Goal: Task Accomplishment & Management: Use online tool/utility

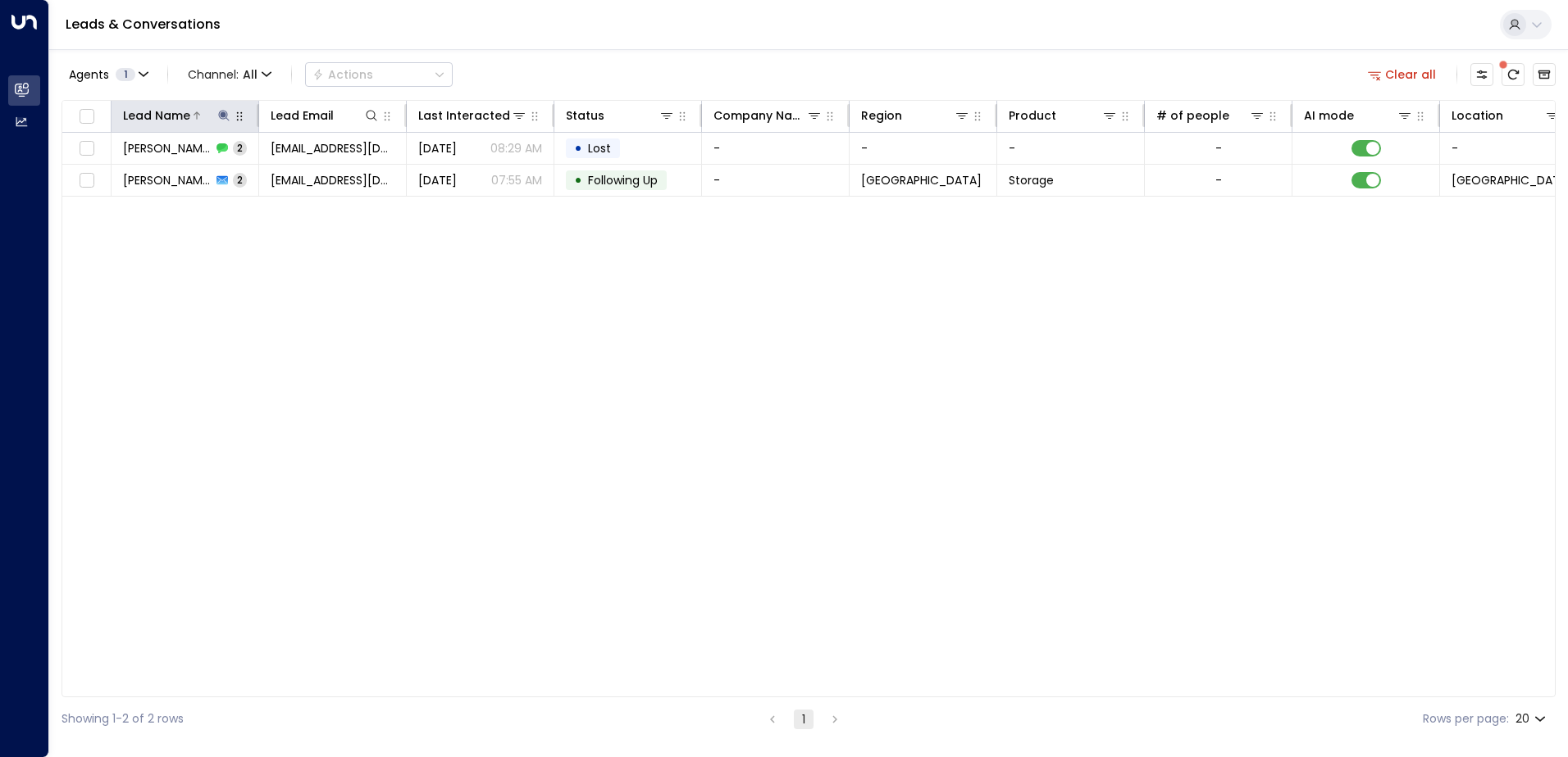
click at [224, 119] on icon at bounding box center [223, 115] width 10 height 10
type input "*"
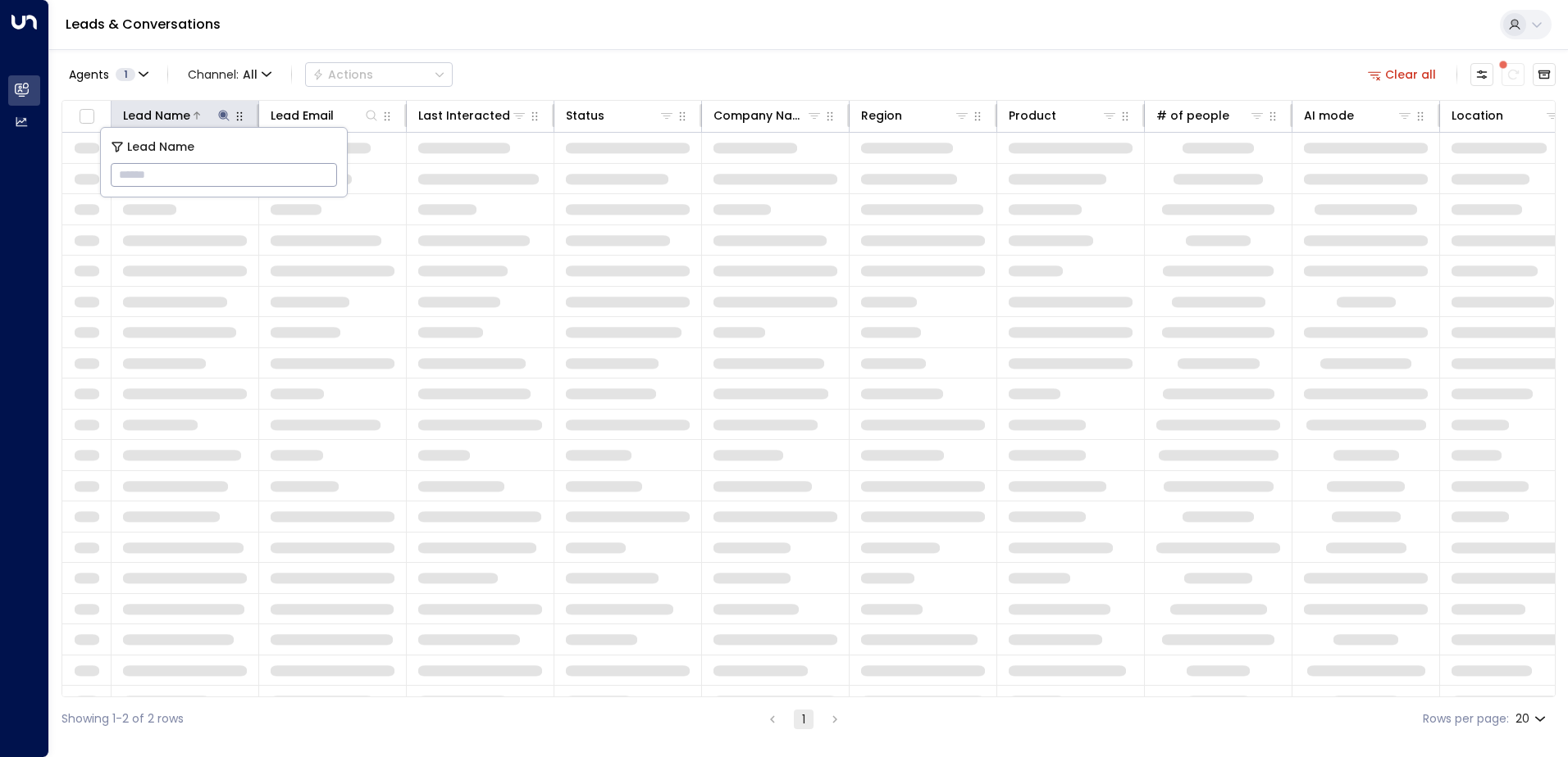
type input "**********"
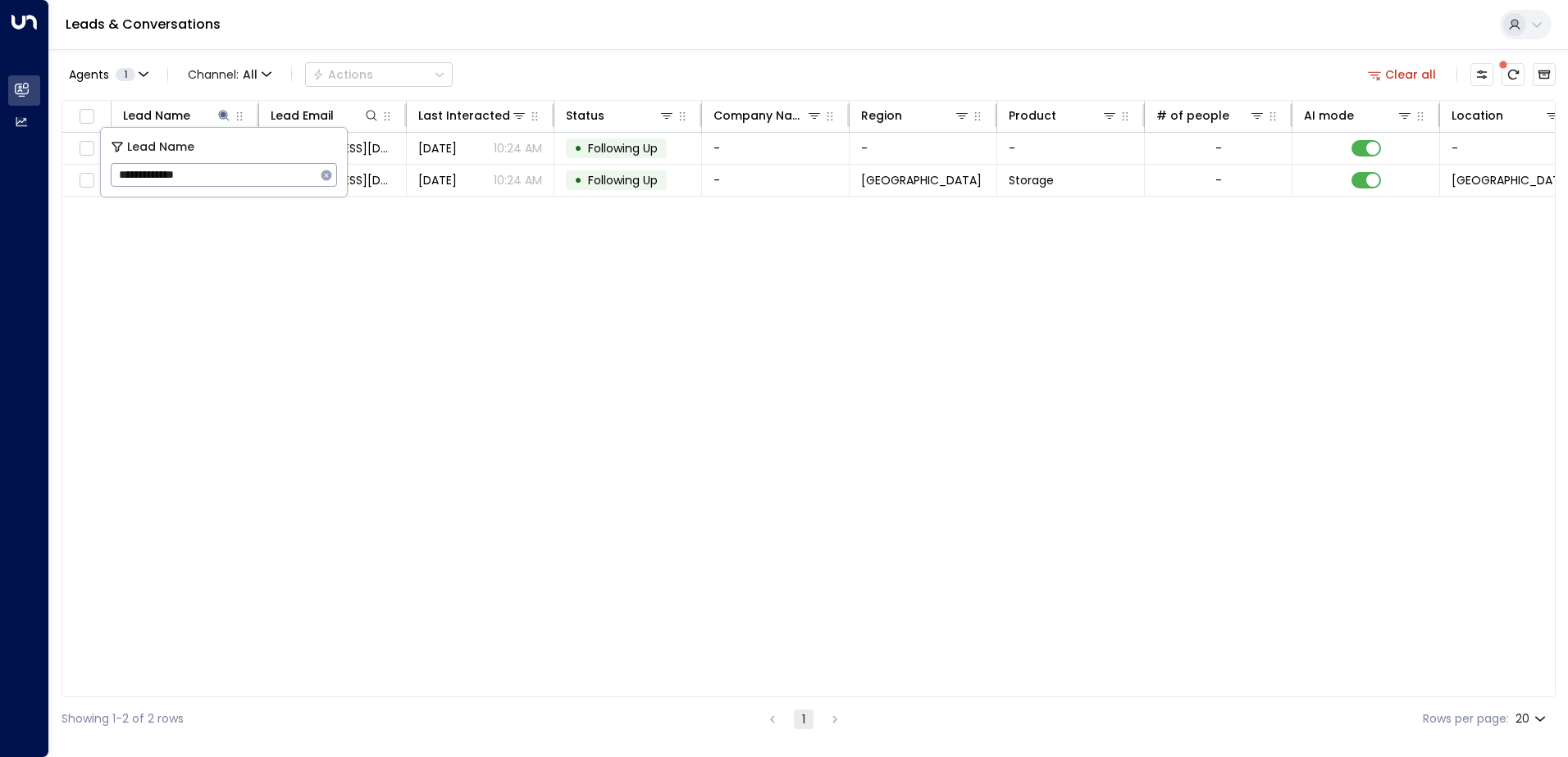
click at [516, 62] on div "Agents 1 Channel: All Actions Clear all" at bounding box center [809, 74] width 1494 height 35
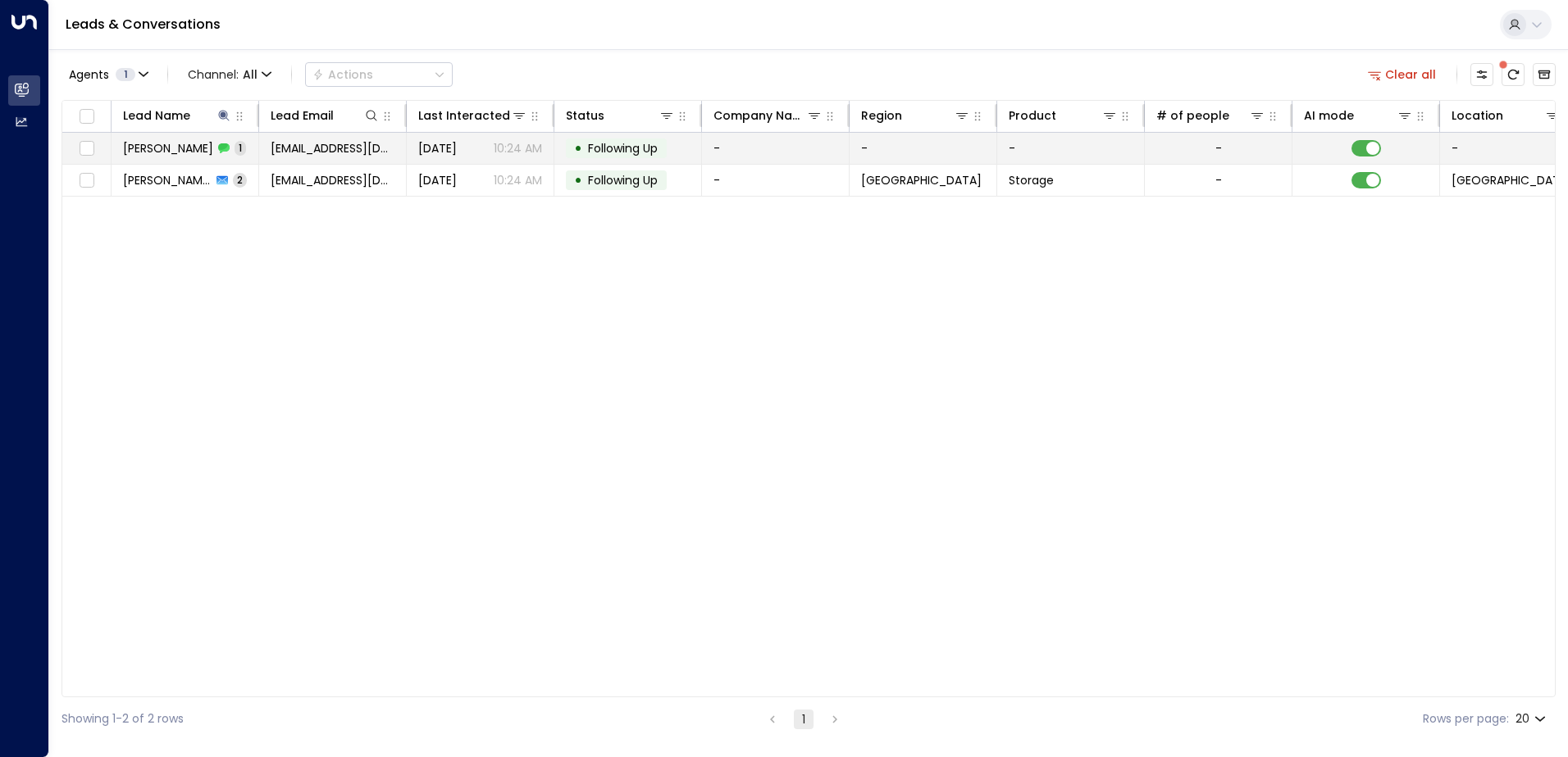
click at [175, 149] on span "[PERSON_NAME]" at bounding box center [168, 149] width 90 height 17
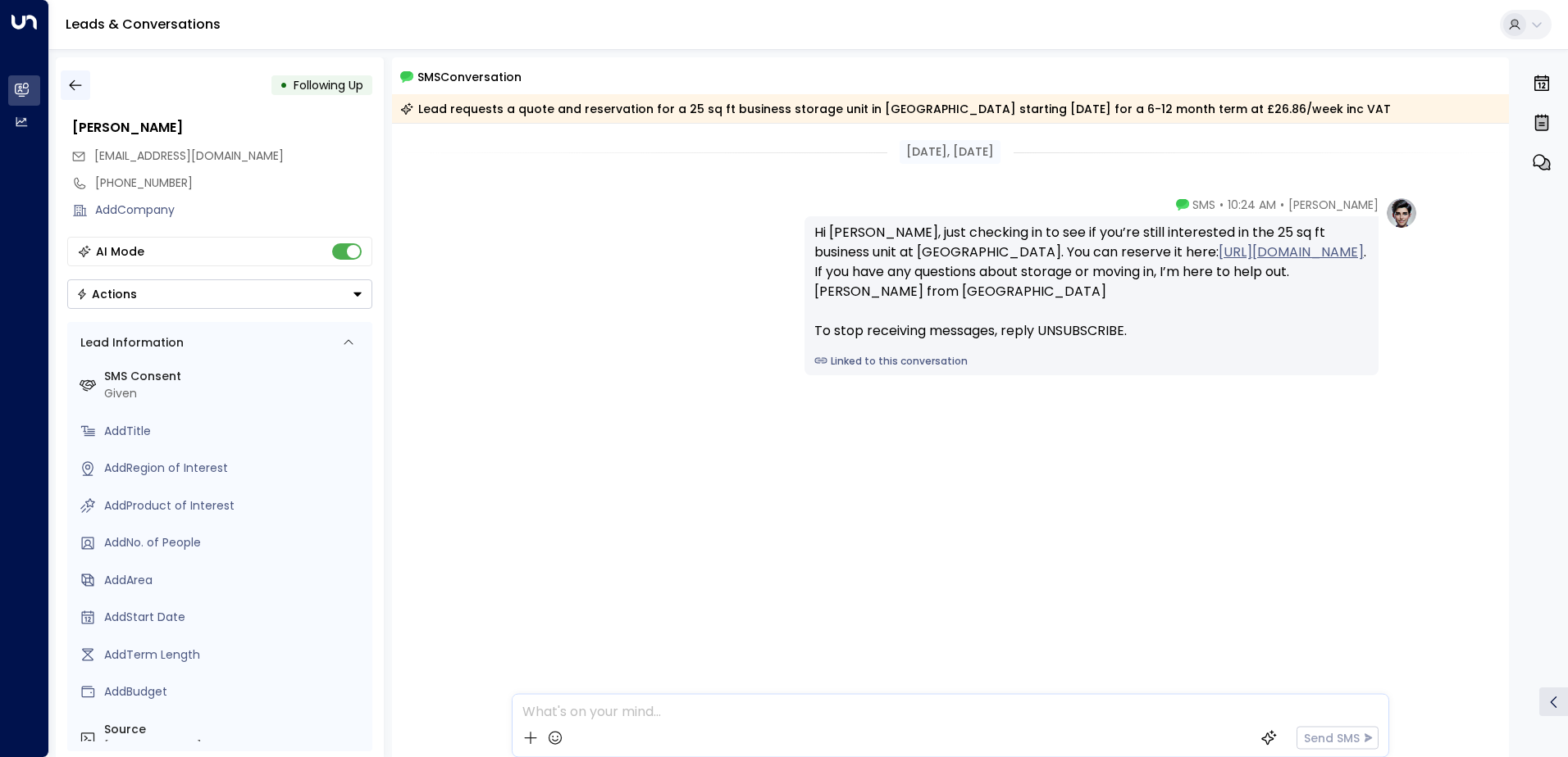
click at [67, 88] on icon "button" at bounding box center [76, 85] width 17 height 17
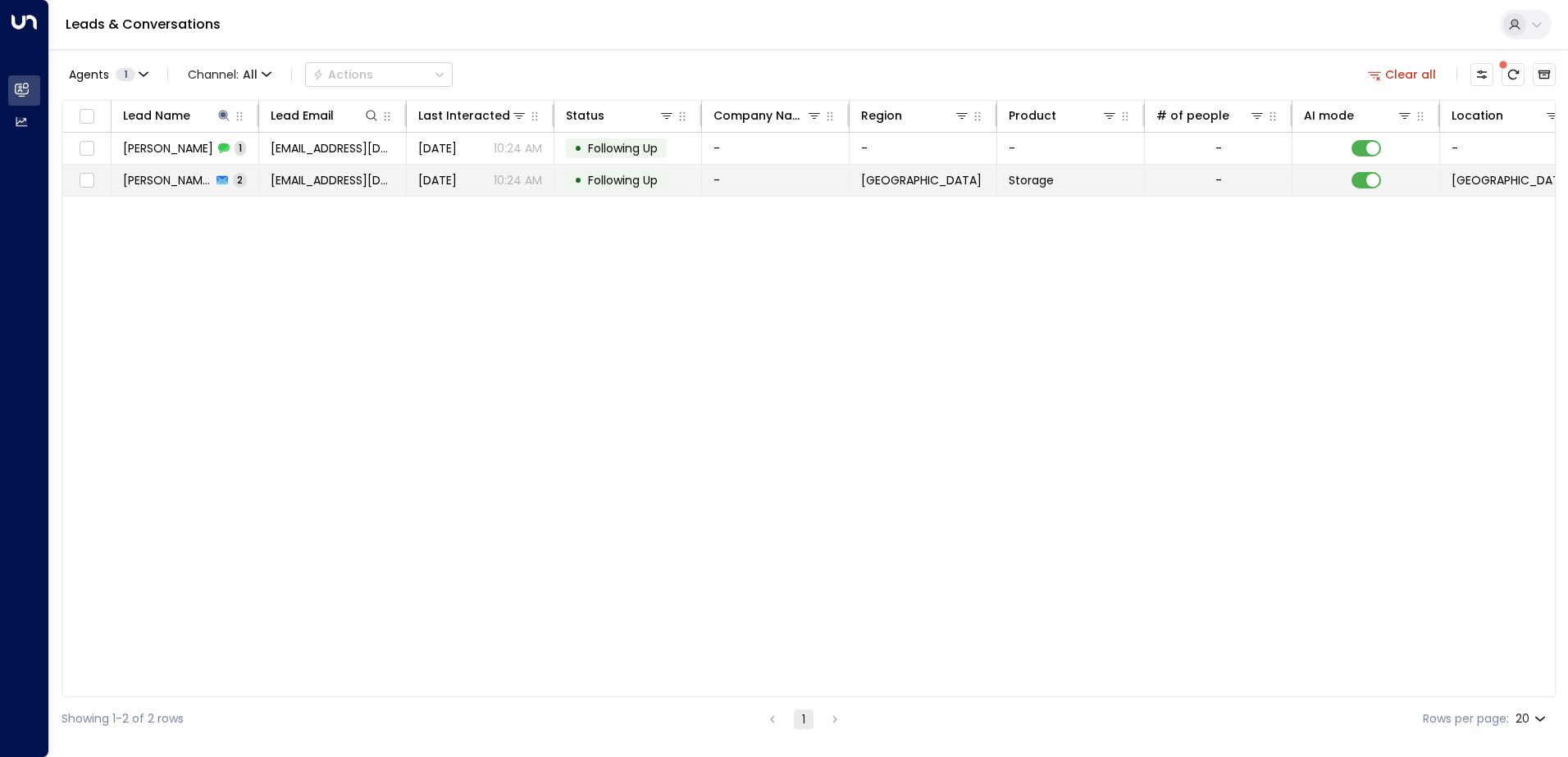
click at [169, 181] on span "[PERSON_NAME]" at bounding box center [167, 180] width 89 height 17
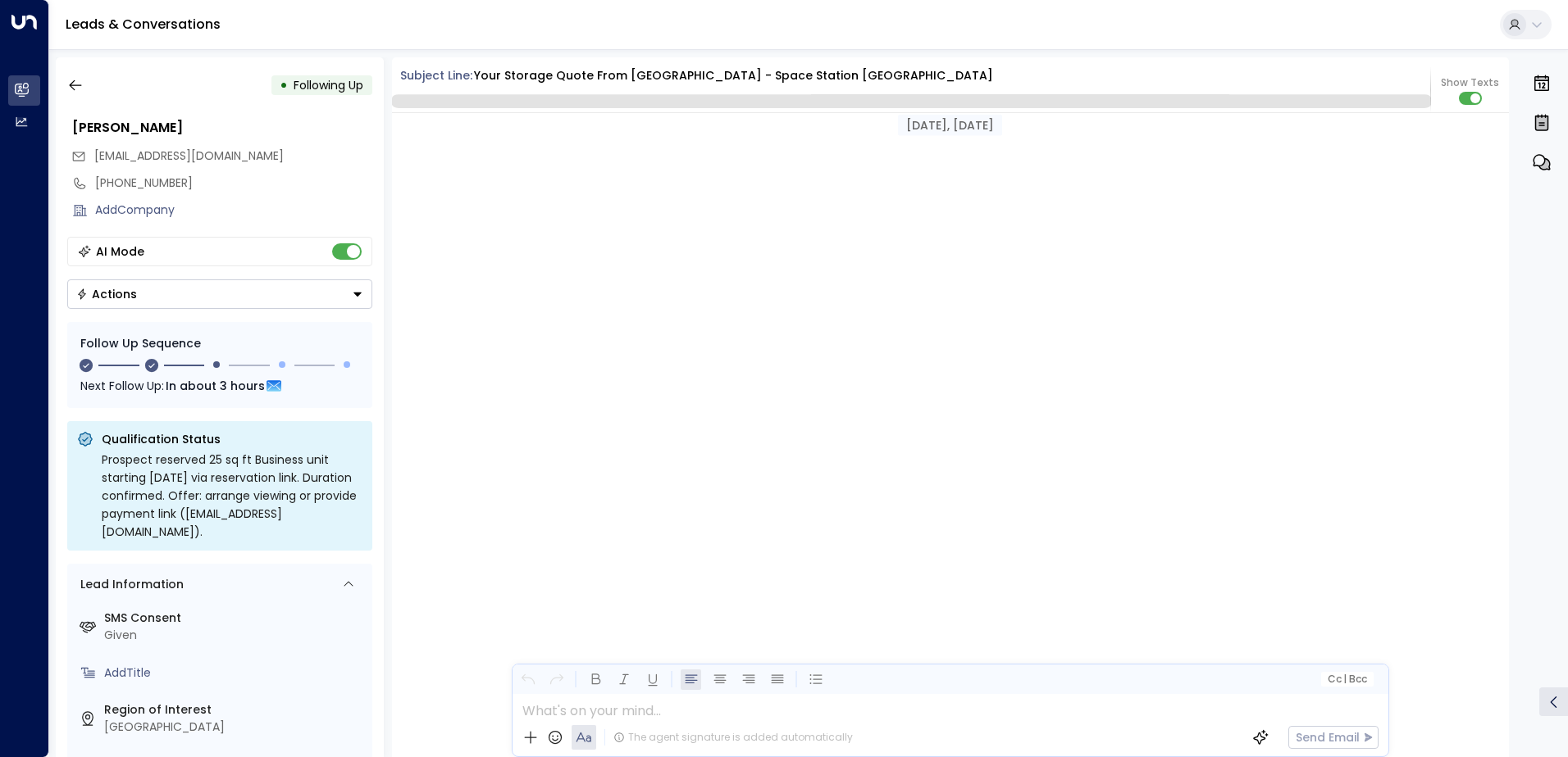
scroll to position [1661, 0]
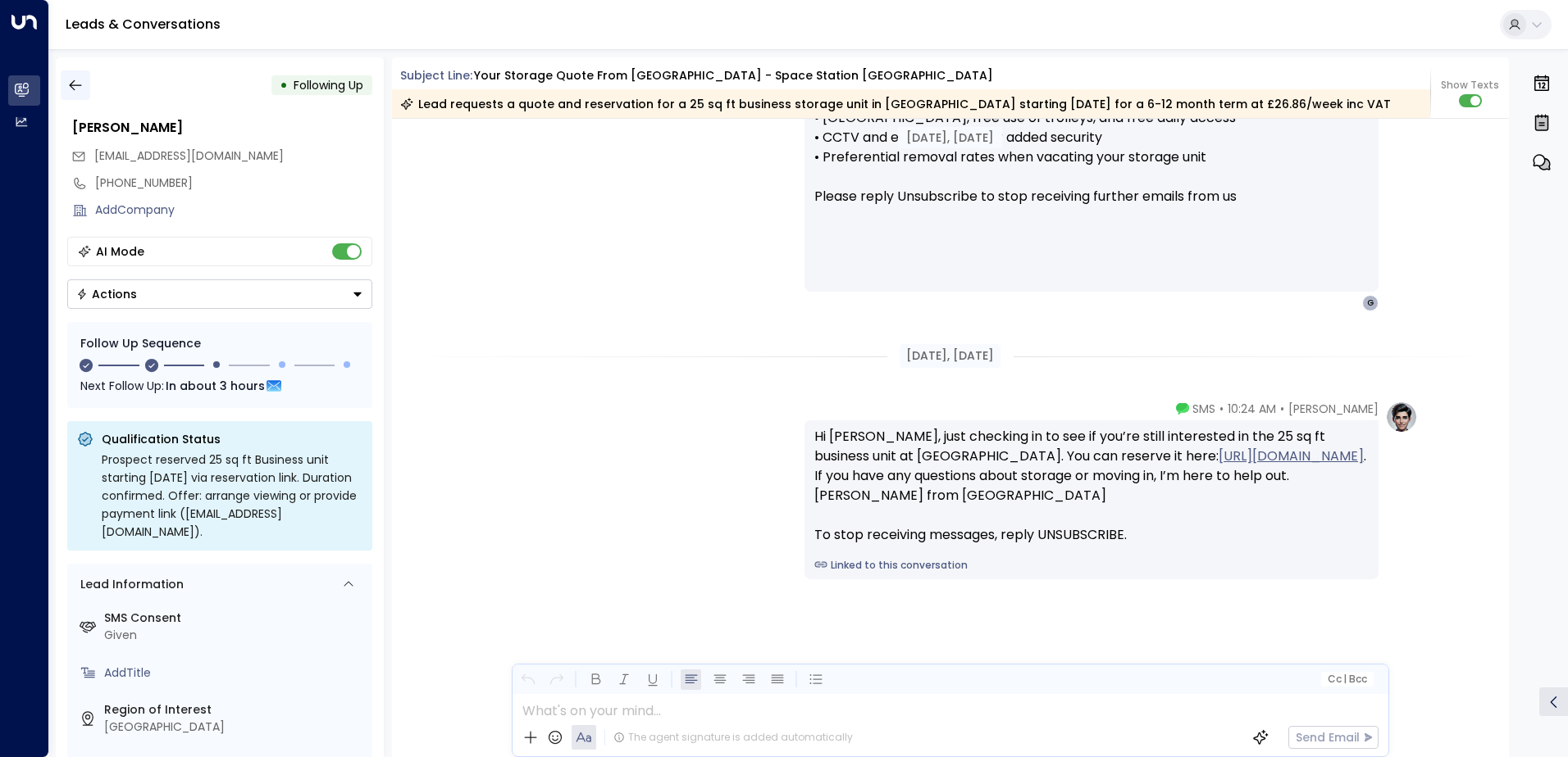
click at [70, 89] on icon "button" at bounding box center [76, 85] width 17 height 17
